Goal: Task Accomplishment & Management: Complete application form

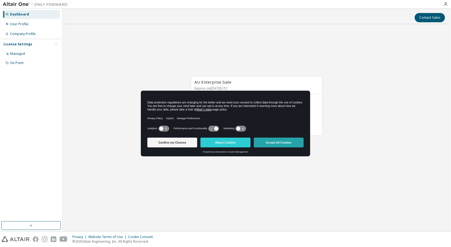
click at [265, 142] on button "Accept All Cookies" at bounding box center [279, 142] width 50 height 10
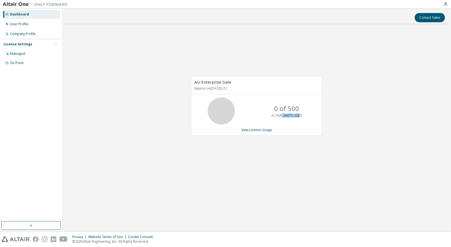
drag, startPoint x: 282, startPoint y: 116, endPoint x: 299, endPoint y: 116, distance: 16.3
click at [299, 116] on p "ALTAIR UNITS USED" at bounding box center [286, 115] width 31 height 5
click at [294, 121] on div "0 of 500 ALTAIR UNITS USED" at bounding box center [286, 110] width 43 height 27
click at [266, 130] on link "View License Usage" at bounding box center [257, 129] width 31 height 5
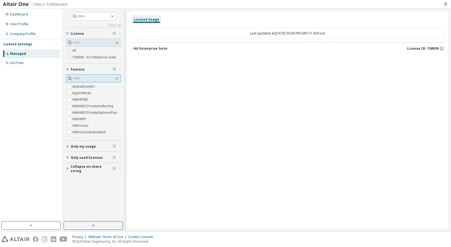
click at [85, 78] on input "text" at bounding box center [94, 78] width 42 height 5
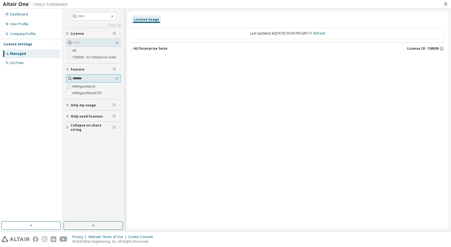
type input "*******"
click at [78, 86] on label "HWHyperMesh" at bounding box center [84, 86] width 24 height 7
click at [158, 49] on div "AU Enterprise Suite" at bounding box center [151, 48] width 34 height 4
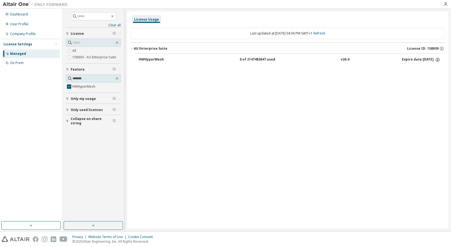
click at [437, 59] on icon "button" at bounding box center [438, 59] width 5 height 5
click at [362, 73] on div "License Usage Last updated at: Mon 2025-10-06 04:36 PM GMT+1 Refresh AU Enterpr…" at bounding box center [287, 119] width 321 height 217
click at [156, 59] on div "HWHyperMesh" at bounding box center [163, 59] width 49 height 5
click at [167, 91] on div "License Usage Last updated at: Mon 2025-10-06 04:36 PM GMT+1 Refresh AU Enterpr…" at bounding box center [287, 119] width 321 height 217
click at [149, 59] on div "HWHyperMesh" at bounding box center [163, 59] width 49 height 5
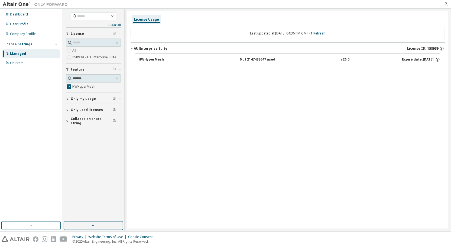
click at [257, 62] on button "HWHyperMesh 0 of 2147483647 used v26.0 Expire date: 2026-10-01" at bounding box center [290, 60] width 302 height 12
click at [442, 49] on icon "button" at bounding box center [442, 48] width 1 height 1
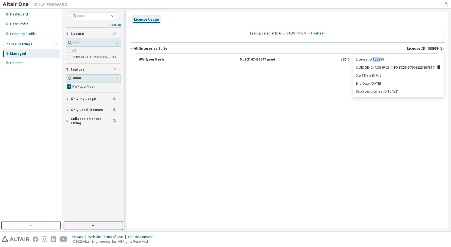
drag, startPoint x: 373, startPoint y: 60, endPoint x: 381, endPoint y: 60, distance: 7.3
click at [381, 60] on p "License ID: 158939" at bounding box center [398, 59] width 85 height 5
click at [376, 63] on div "License ID: 158939 UUID: 5E4C4AC6-9F03-11F0-BC53-37968E2DE67817 Start Date: 202…" at bounding box center [399, 75] width 92 height 43
drag, startPoint x: 374, startPoint y: 59, endPoint x: 385, endPoint y: 59, distance: 11.1
click at [385, 59] on p "License ID: 158939" at bounding box center [398, 59] width 85 height 5
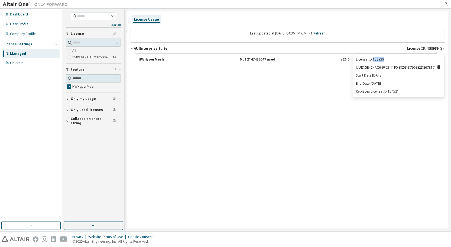
click at [385, 59] on p "License ID: 158939" at bounding box center [398, 59] width 85 height 5
drag, startPoint x: 385, startPoint y: 59, endPoint x: 374, endPoint y: 59, distance: 10.9
click at [374, 59] on p "License ID: 158939" at bounding box center [398, 59] width 85 height 5
copy p "158939"
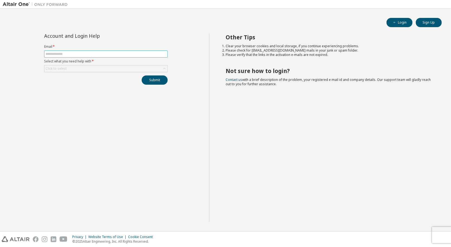
click at [75, 53] on input "text" at bounding box center [106, 54] width 121 height 4
type input "**********"
click at [107, 53] on input "**********" at bounding box center [106, 54] width 121 height 4
click at [75, 69] on div "Click to select" at bounding box center [105, 68] width 123 height 7
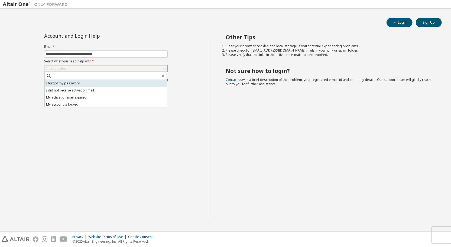
click at [73, 82] on li "I forgot my password" at bounding box center [106, 83] width 122 height 7
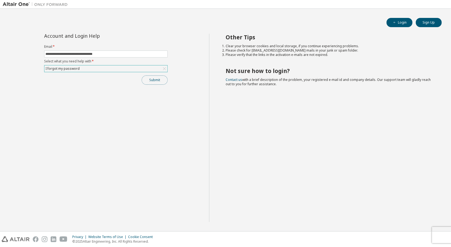
click at [151, 79] on button "Submit" at bounding box center [155, 79] width 26 height 9
click at [107, 102] on div "**********" at bounding box center [106, 128] width 207 height 188
click at [100, 70] on div "I forgot my password" at bounding box center [105, 68] width 123 height 7
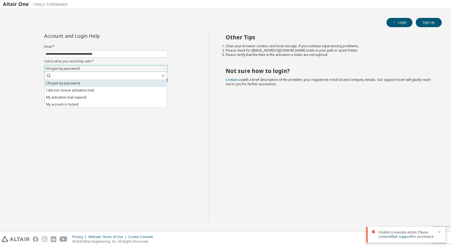
click at [82, 82] on li "I forgot my password" at bounding box center [106, 83] width 122 height 7
